Goal: Navigation & Orientation: Understand site structure

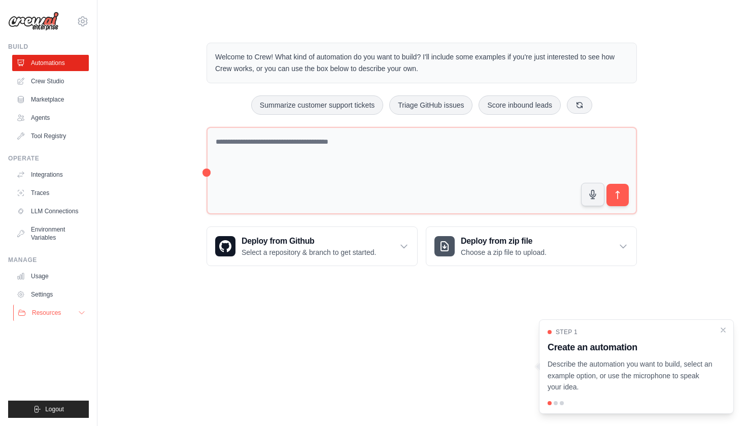
click at [73, 311] on button "Resources" at bounding box center [51, 313] width 77 height 16
click at [78, 314] on button "Resources" at bounding box center [51, 313] width 77 height 16
click at [61, 297] on link "Settings" at bounding box center [51, 294] width 77 height 16
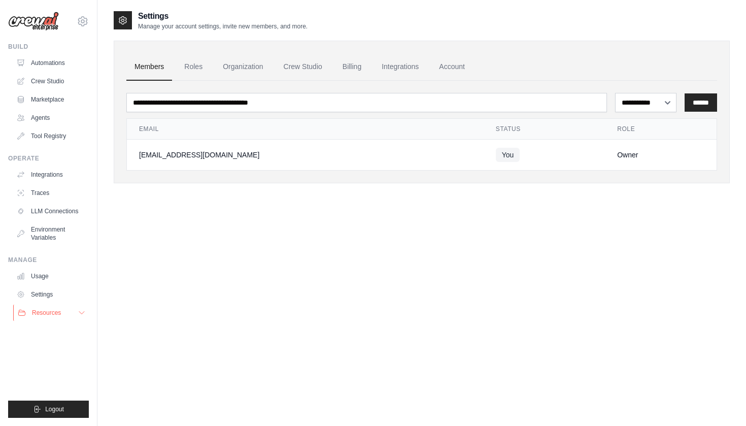
click at [43, 312] on span "Resources" at bounding box center [46, 313] width 29 height 8
click at [43, 113] on link "Agents" at bounding box center [51, 118] width 77 height 16
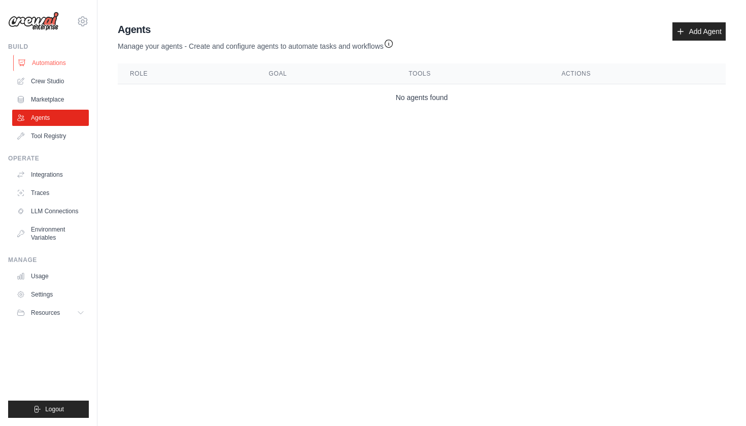
click at [60, 61] on link "Automations" at bounding box center [51, 63] width 77 height 16
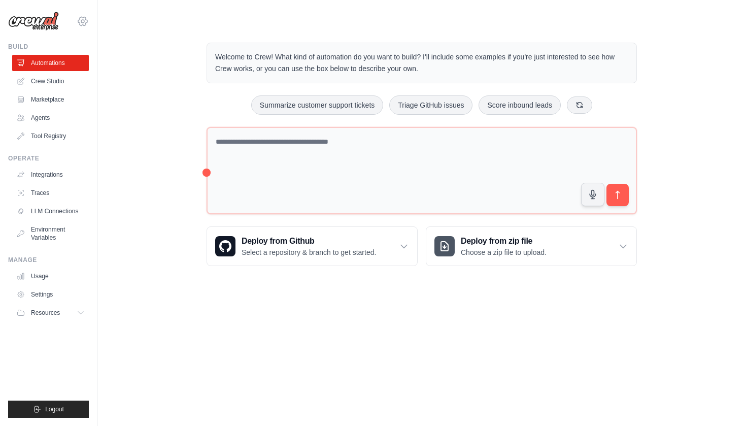
click at [85, 20] on icon at bounding box center [83, 21] width 12 height 12
click at [83, 22] on icon at bounding box center [83, 21] width 12 height 12
click at [61, 138] on link "Tool Registry" at bounding box center [51, 136] width 77 height 16
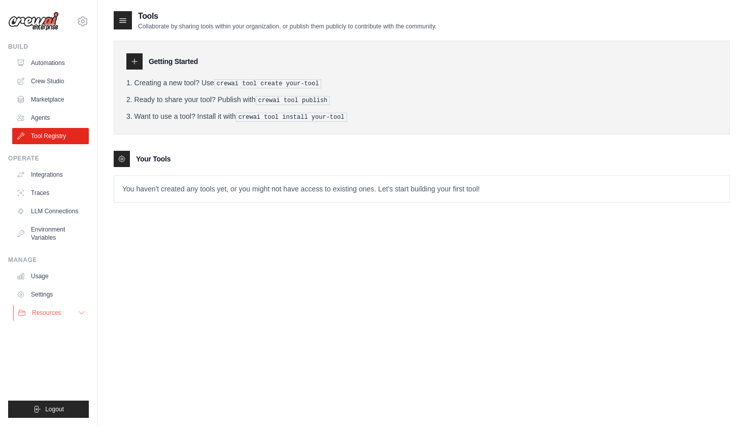
click at [82, 310] on icon at bounding box center [82, 313] width 8 height 8
click at [50, 378] on span "Video Tutorials" at bounding box center [56, 379] width 40 height 8
